Goal: Transaction & Acquisition: Subscribe to service/newsletter

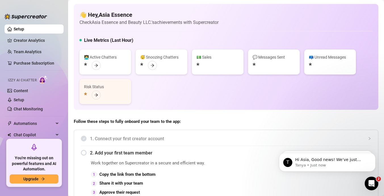
click at [93, 126] on div "Follow these steps to fully onboard your team to the app: 1. Connect your first…" at bounding box center [226, 179] width 304 height 123
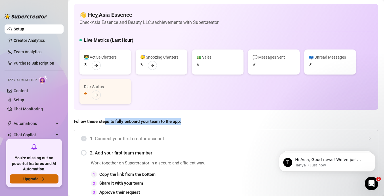
click at [40, 176] on button "Upgrade" at bounding box center [34, 178] width 49 height 9
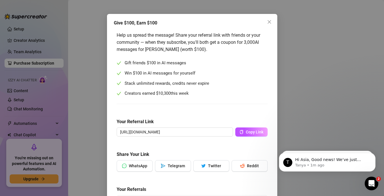
scroll to position [4, 0]
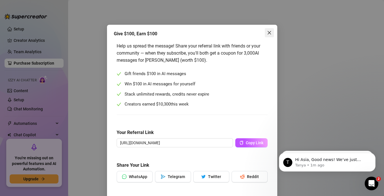
click at [267, 31] on icon "close" at bounding box center [269, 32] width 5 height 5
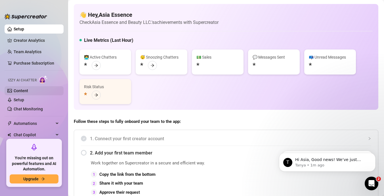
click at [28, 90] on link "Content" at bounding box center [21, 90] width 14 height 5
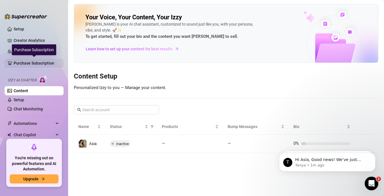
click at [31, 63] on link "Purchase Subscription" at bounding box center [36, 62] width 45 height 9
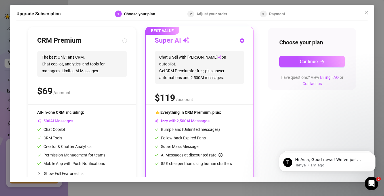
scroll to position [69, 0]
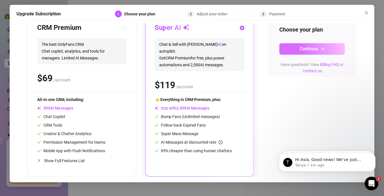
click at [310, 47] on span "Continue" at bounding box center [309, 48] width 18 height 5
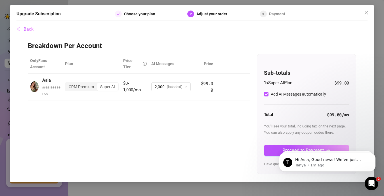
scroll to position [0, 0]
click at [367, 12] on icon "close" at bounding box center [366, 12] width 3 height 3
